Goal: Task Accomplishment & Management: Complete application form

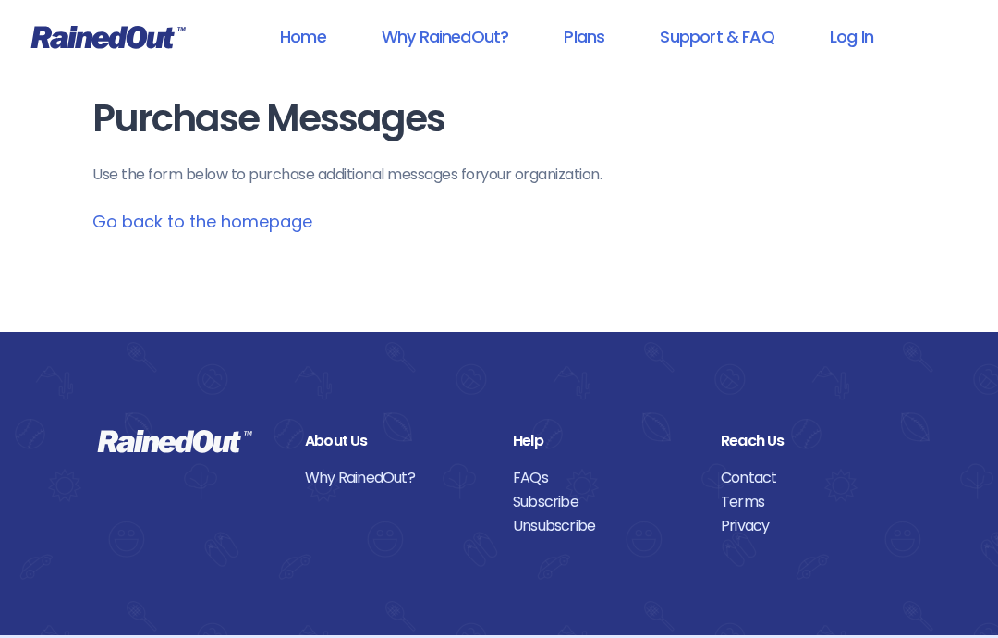
click at [855, 39] on link "Log In" at bounding box center [851, 37] width 91 height 42
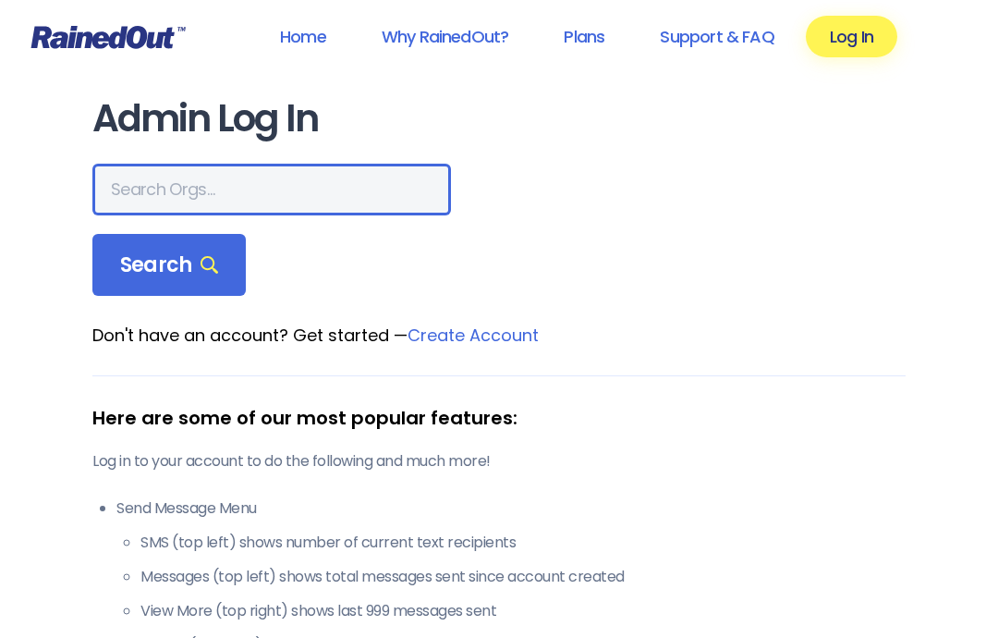
click at [173, 189] on input "text" at bounding box center [271, 190] width 359 height 52
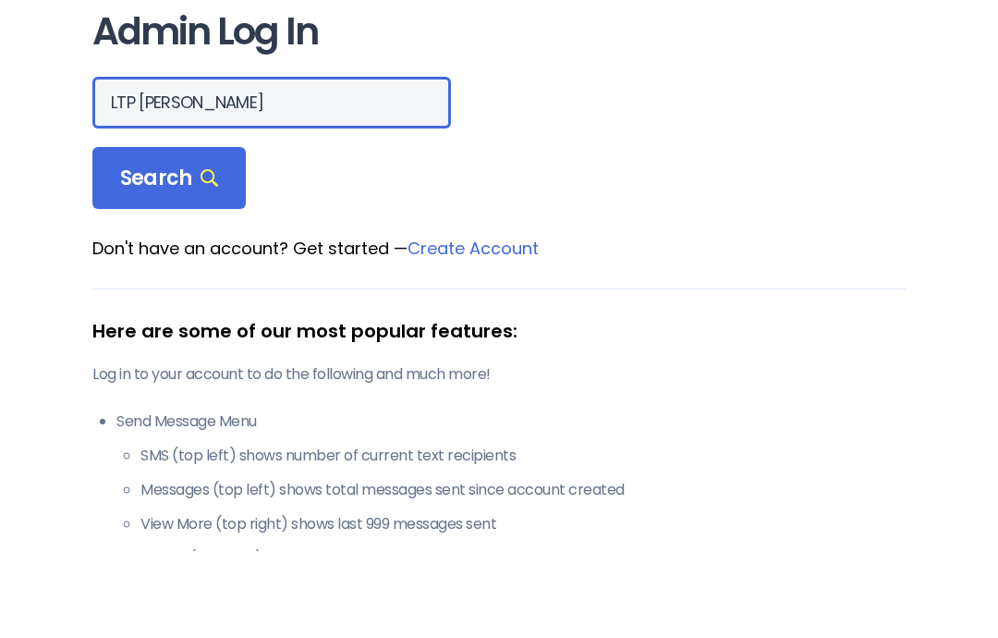
type input "LTP [PERSON_NAME]"
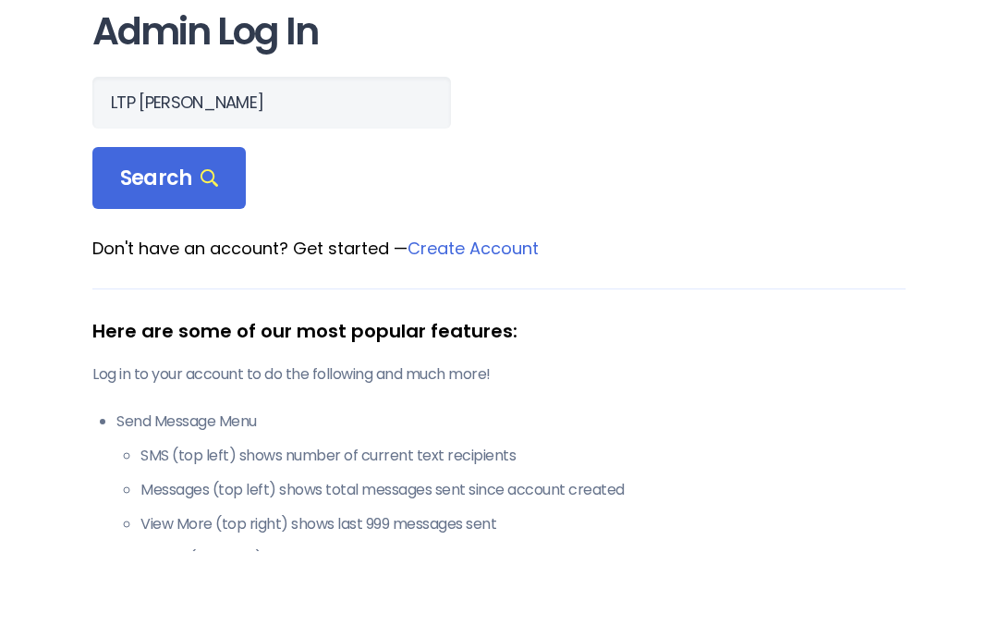
click at [184, 252] on span "Search" at bounding box center [169, 265] width 98 height 26
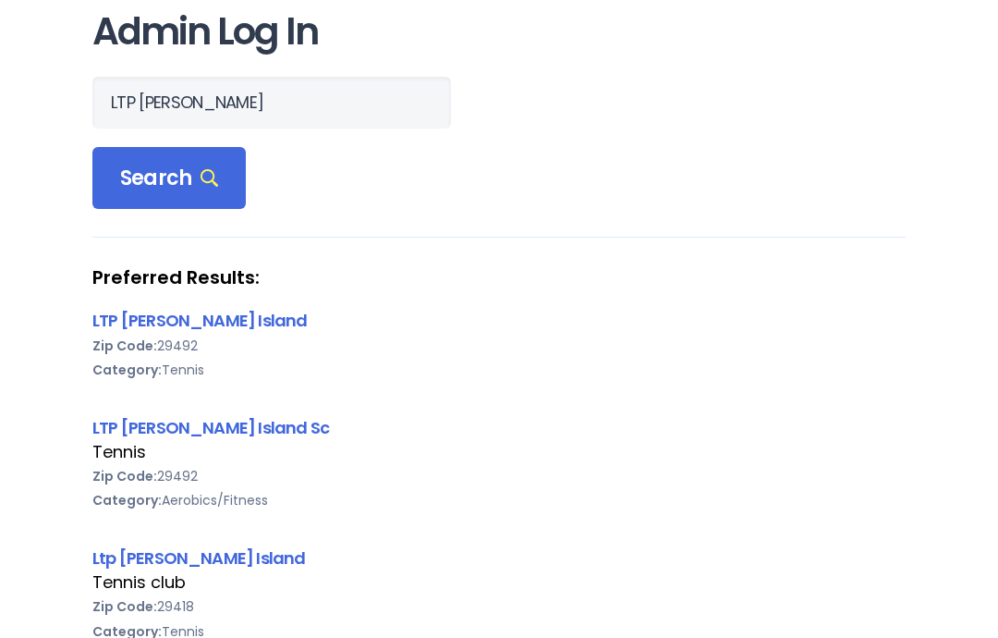
click at [168, 327] on link "LTP [PERSON_NAME] Island" at bounding box center [199, 320] width 215 height 23
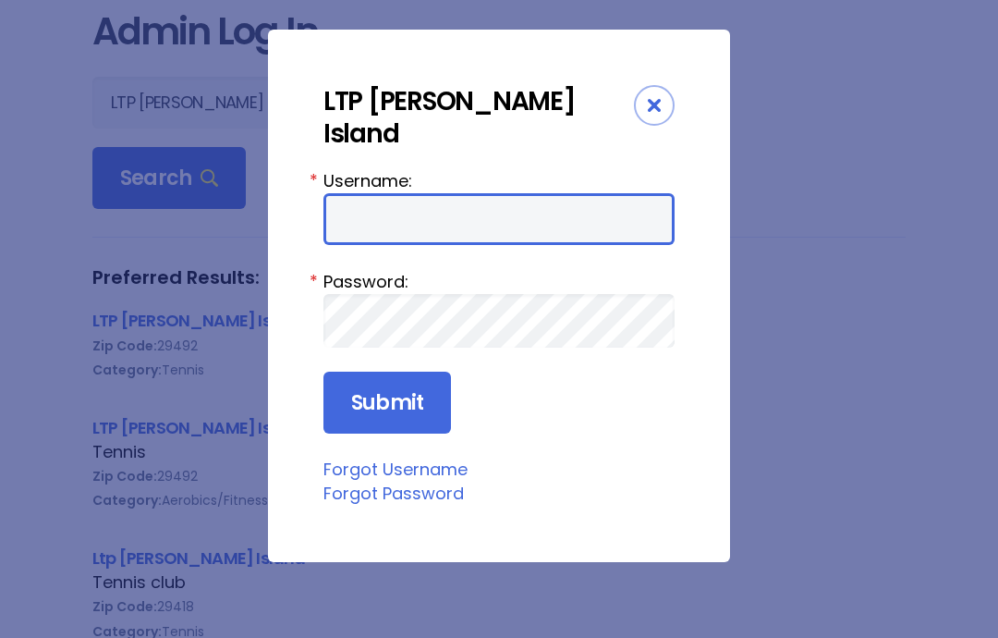
click at [424, 193] on input "Username:" at bounding box center [498, 219] width 351 height 52
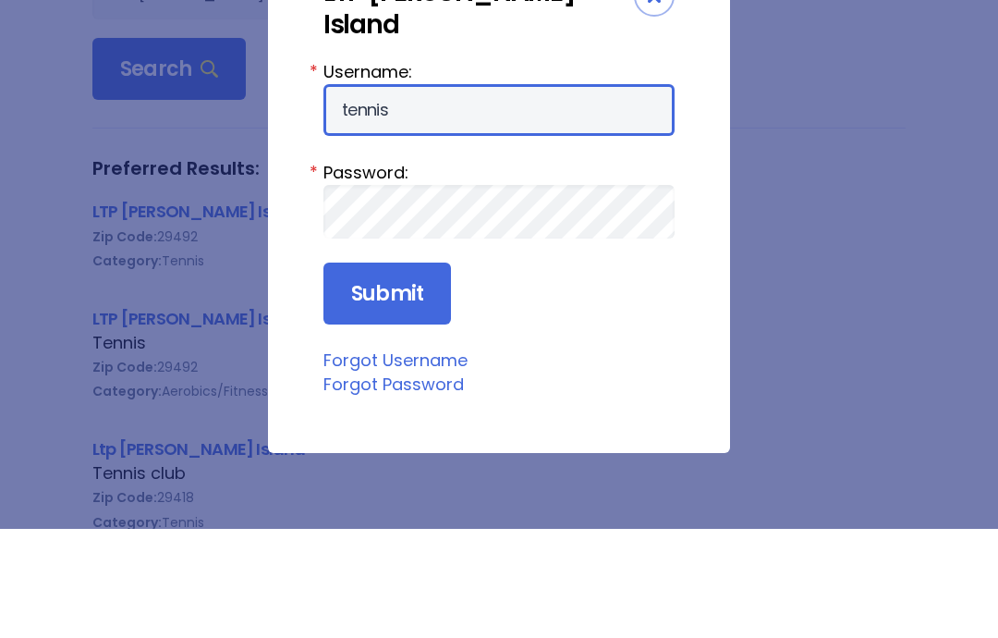
type input "tennis"
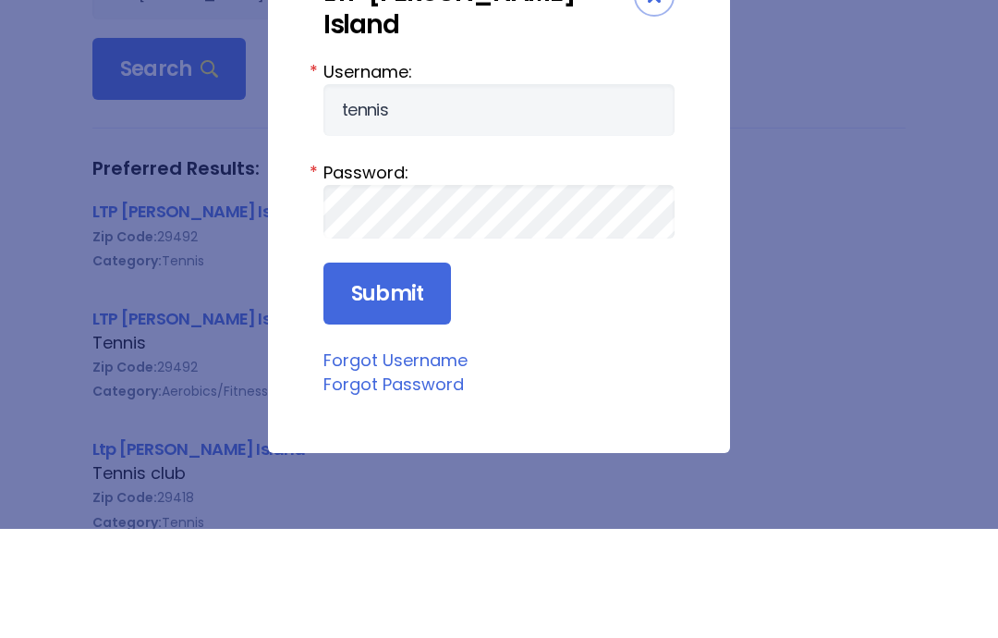
click at [408, 372] on input "Submit" at bounding box center [387, 403] width 128 height 63
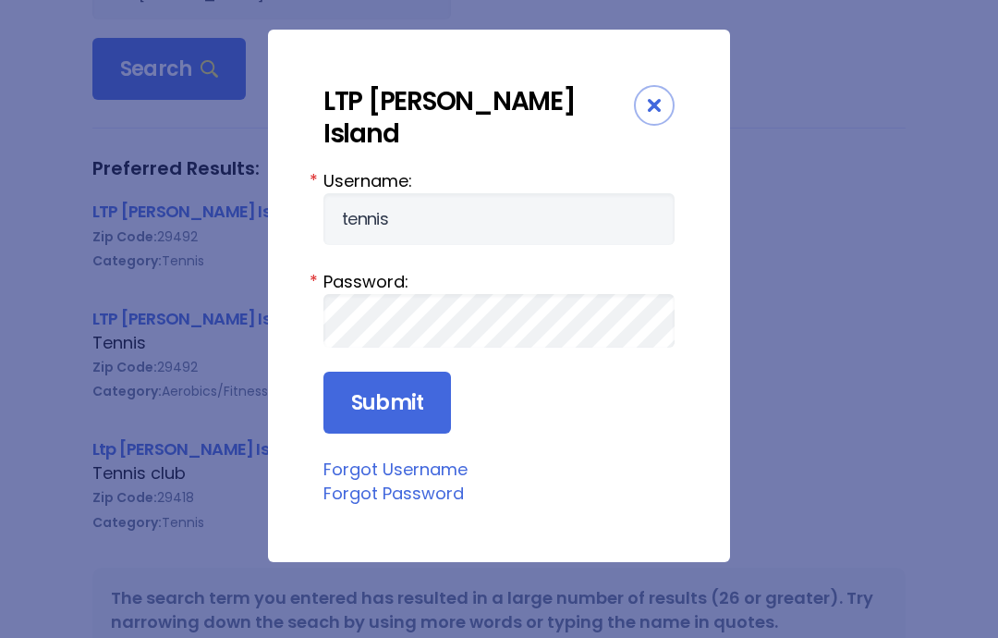
scroll to position [270, 0]
